Goal: Task Accomplishment & Management: Use online tool/utility

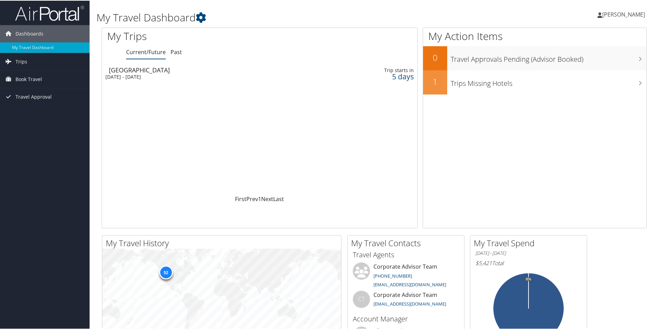
click at [375, 74] on div "5 days" at bounding box center [380, 76] width 67 height 6
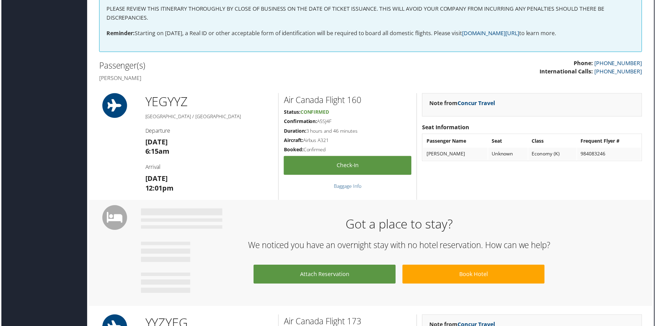
scroll to position [0, 3]
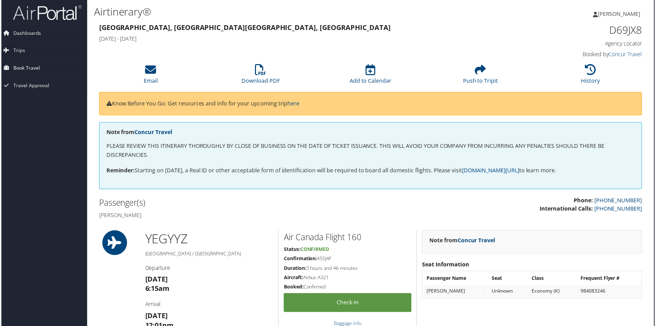
click at [34, 68] on span "Book Travel" at bounding box center [25, 68] width 27 height 17
click at [43, 104] on link "Book/Manage Online Trips" at bounding box center [42, 103] width 90 height 10
